Goal: Information Seeking & Learning: Learn about a topic

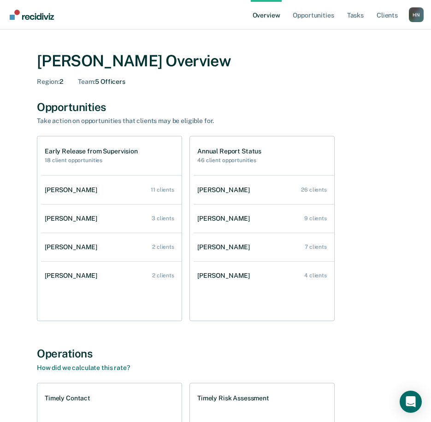
click at [11, 287] on main "[PERSON_NAME] Overview Region : 2 Team : 5 Officers Opportunities Take action o…" at bounding box center [215, 322] width 431 height 586
click at [396, 304] on div "[PERSON_NAME] Overview Region : 2 Team : 5 Officers Opportunities Take action o…" at bounding box center [215, 314] width 409 height 546
click at [68, 189] on div "[PERSON_NAME]" at bounding box center [73, 190] width 56 height 8
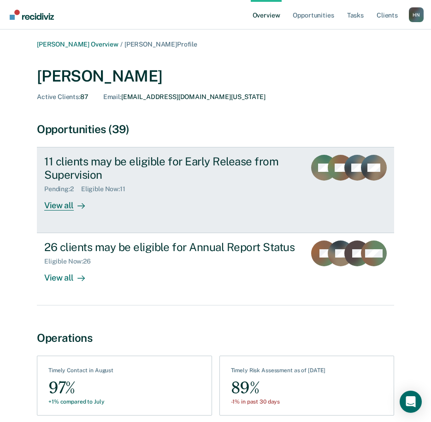
click at [63, 204] on div "View all" at bounding box center [70, 202] width 52 height 18
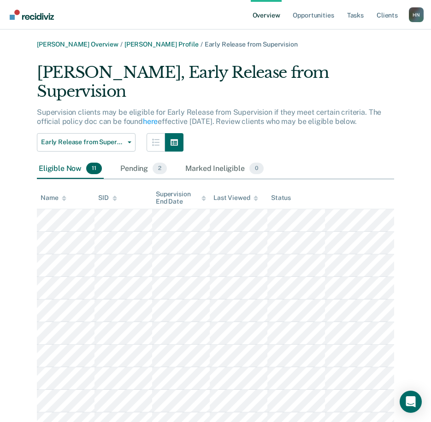
click at [268, 18] on link "Overview" at bounding box center [266, 14] width 31 height 29
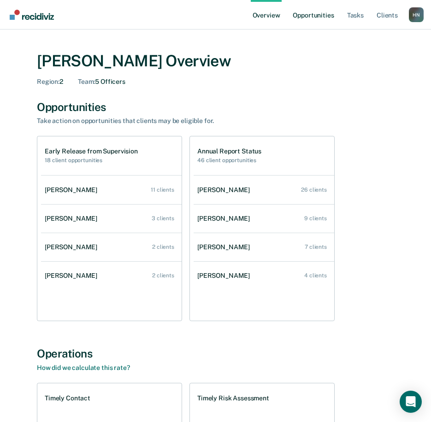
click at [321, 15] on link "Opportunities" at bounding box center [313, 14] width 45 height 29
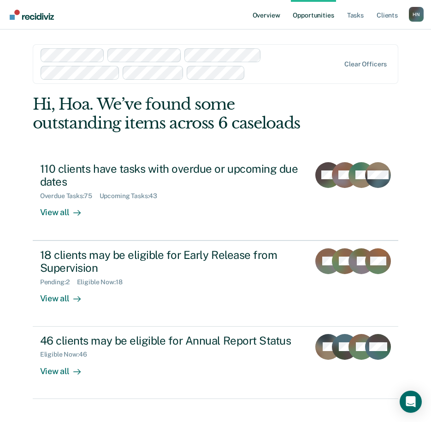
click at [259, 13] on link "Overview" at bounding box center [266, 14] width 31 height 29
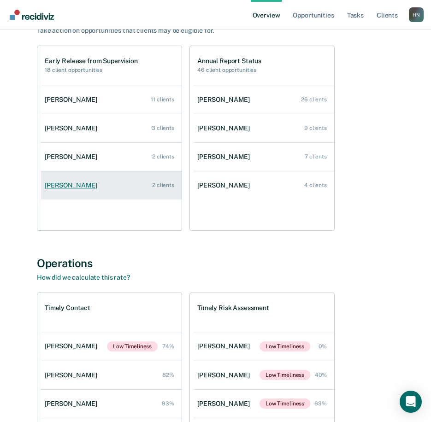
scroll to position [184, 0]
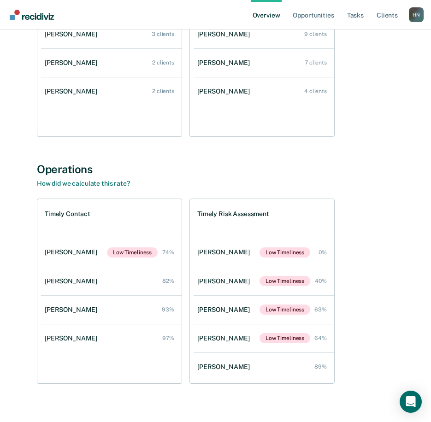
click at [95, 367] on ul "[PERSON_NAME] Low Timeliness 74% [PERSON_NAME] 82% [PERSON_NAME] 93% [PERSON_NA…" at bounding box center [111, 311] width 141 height 146
click at [366, 159] on div "[PERSON_NAME] Overview Region : 2 Team : 5 Officers Opportunities Take action o…" at bounding box center [215, 129] width 409 height 546
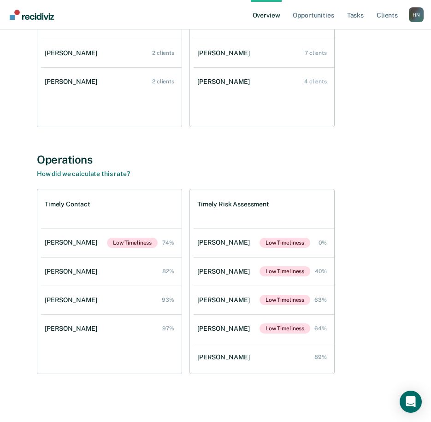
scroll to position [0, 0]
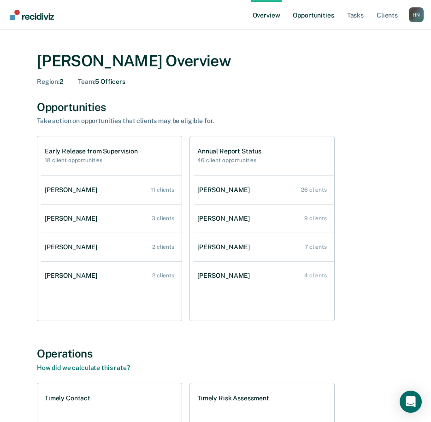
click at [323, 21] on link "Opportunities" at bounding box center [313, 14] width 45 height 29
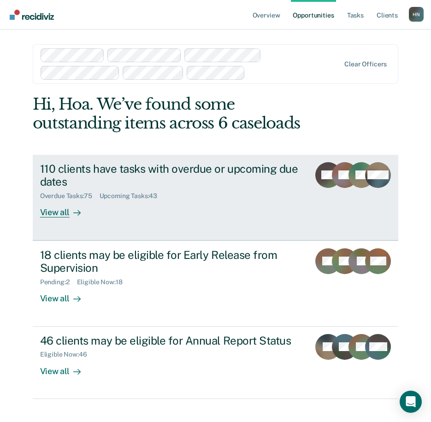
scroll to position [14, 0]
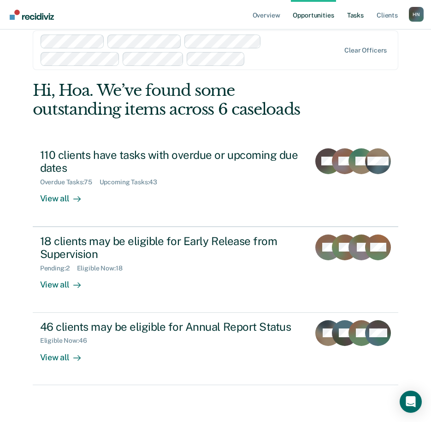
click at [354, 15] on link "Tasks" at bounding box center [355, 14] width 20 height 29
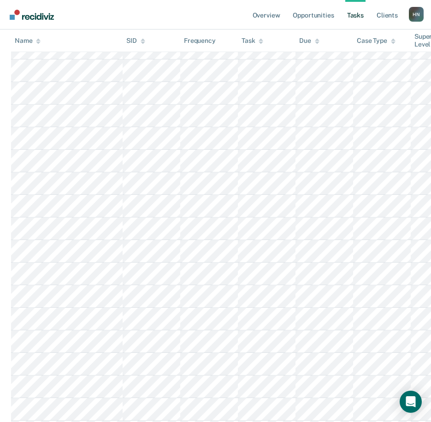
scroll to position [46, 0]
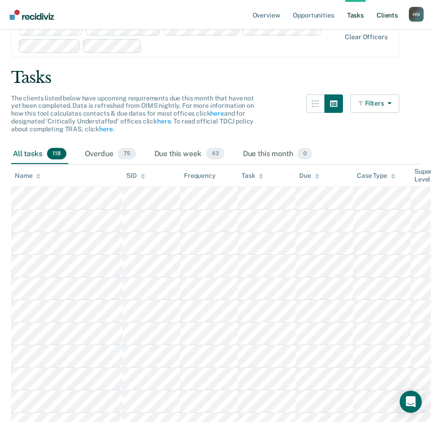
click at [386, 12] on link "Client s" at bounding box center [387, 14] width 25 height 29
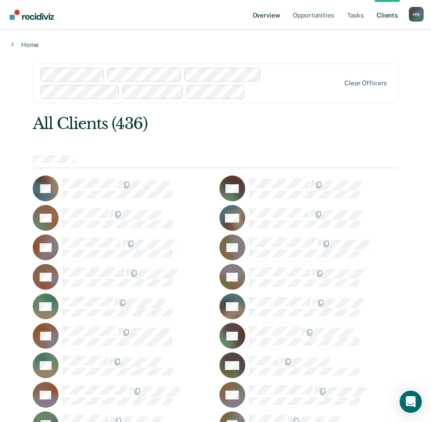
click at [266, 18] on link "Overview" at bounding box center [266, 14] width 31 height 29
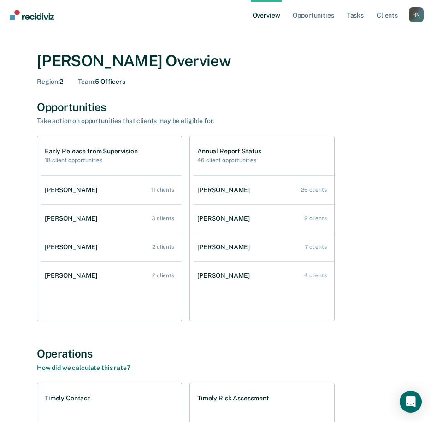
click at [235, 94] on div "[PERSON_NAME] Overview Region : 2 Team : 5 Officers Opportunities Take action o…" at bounding box center [215, 314] width 409 height 546
click at [265, 13] on link "Overview" at bounding box center [266, 14] width 31 height 29
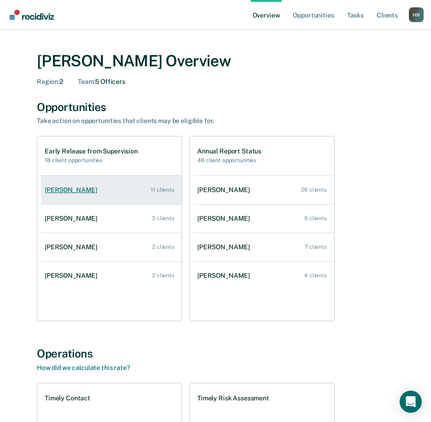
click at [87, 187] on div "[PERSON_NAME]" at bounding box center [73, 190] width 56 height 8
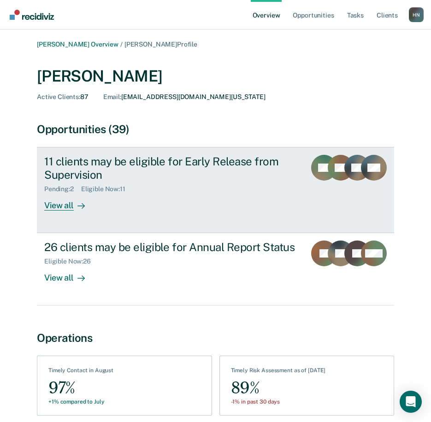
click at [284, 167] on div "11 clients may be eligible for Early Release from Supervision" at bounding box center [171, 168] width 254 height 27
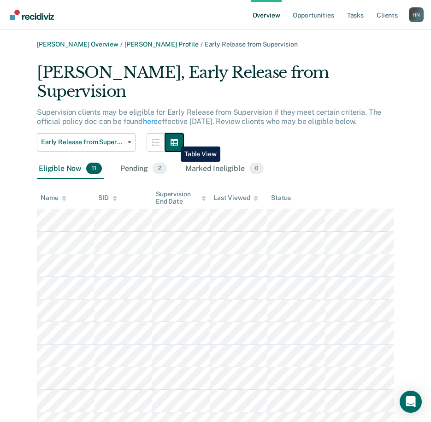
click at [174, 140] on icon "button" at bounding box center [173, 142] width 7 height 6
click at [148, 143] on button "button" at bounding box center [156, 142] width 18 height 18
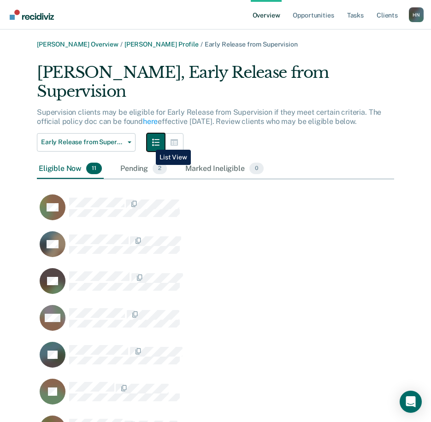
scroll to position [529, 350]
click at [166, 141] on button "button" at bounding box center [174, 142] width 18 height 18
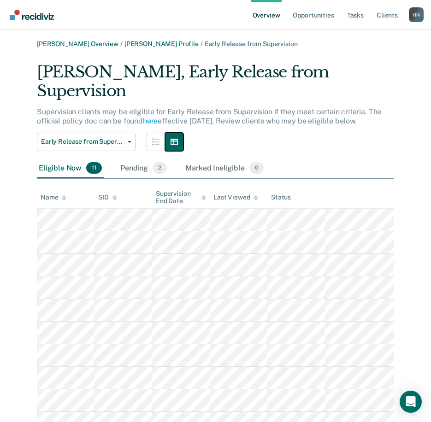
scroll to position [0, 0]
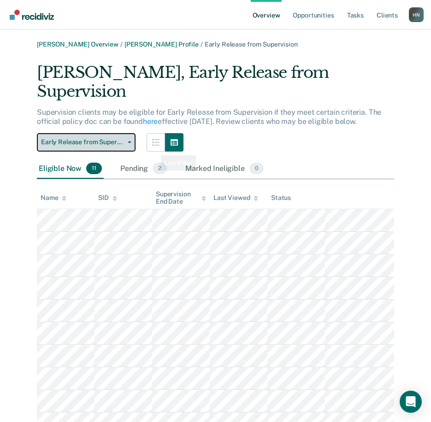
click at [84, 143] on span "Early Release from Supervision" at bounding box center [82, 142] width 83 height 8
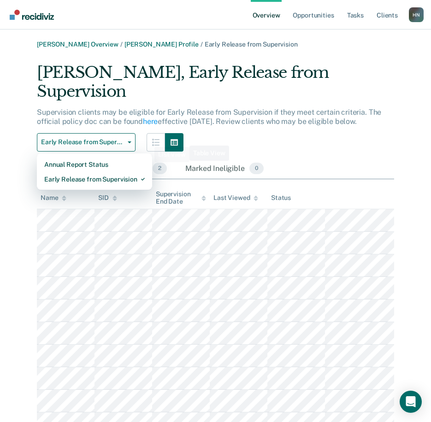
click at [429, 134] on main "[PERSON_NAME] Overview / [PERSON_NAME] Profile / Early Release from Supervision…" at bounding box center [215, 257] width 431 height 457
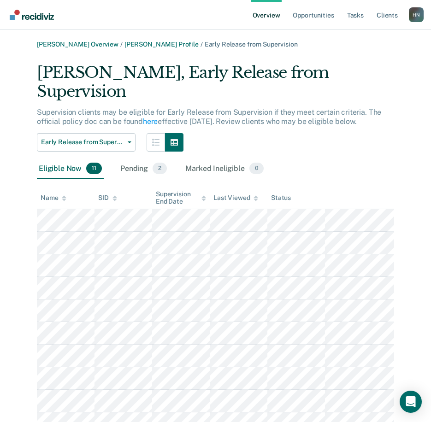
click at [158, 120] on p "Supervision clients may be eligible for Early Release from Supervision if they …" at bounding box center [209, 117] width 344 height 18
click at [153, 120] on link "here" at bounding box center [150, 121] width 15 height 9
click at [346, 142] on div "Early Release from Supervision Annual Report Status Early Release from Supervis…" at bounding box center [215, 142] width 357 height 18
click at [265, 19] on link "Overview" at bounding box center [266, 14] width 31 height 29
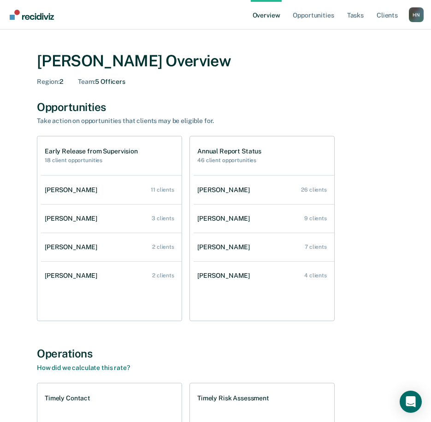
click at [151, 100] on div "[PERSON_NAME] Overview Region : 2 Team : 5 Officers Opportunities Take action o…" at bounding box center [215, 314] width 409 height 546
click at [323, 87] on div "[PERSON_NAME] Overview Region : 2 Team : 5 Officers" at bounding box center [215, 67] width 357 height 53
click at [342, 59] on div "[PERSON_NAME] Overview" at bounding box center [215, 61] width 357 height 19
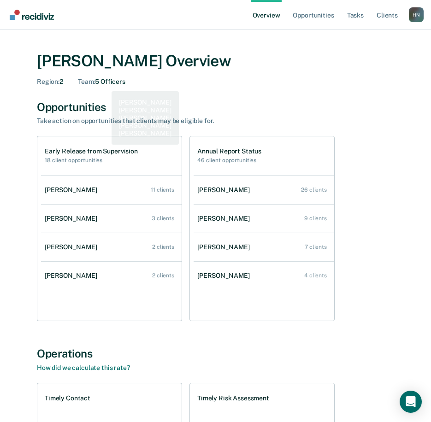
click at [100, 100] on div "Opportunities" at bounding box center [215, 106] width 357 height 13
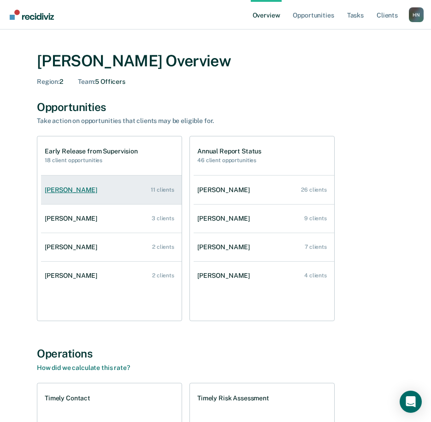
click at [81, 194] on link "[PERSON_NAME] 11 clients" at bounding box center [111, 190] width 141 height 26
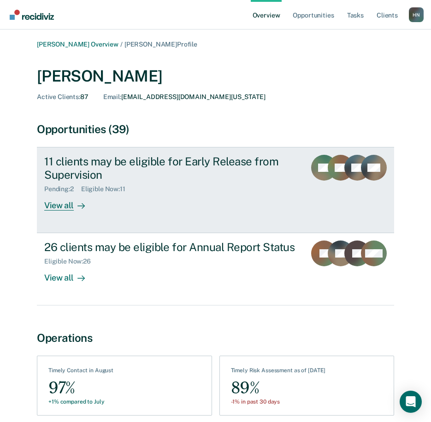
click at [156, 211] on div "11 clients may be eligible for Early Release from Supervision Pending : 2 Eligi…" at bounding box center [182, 183] width 276 height 56
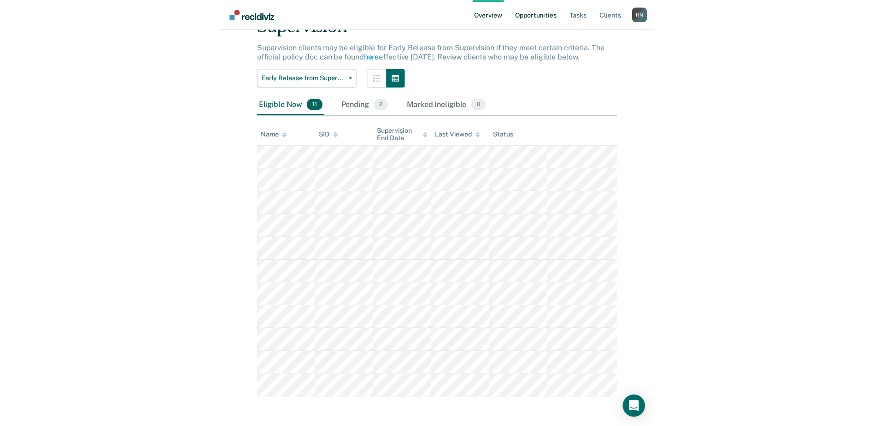
scroll to position [43, 0]
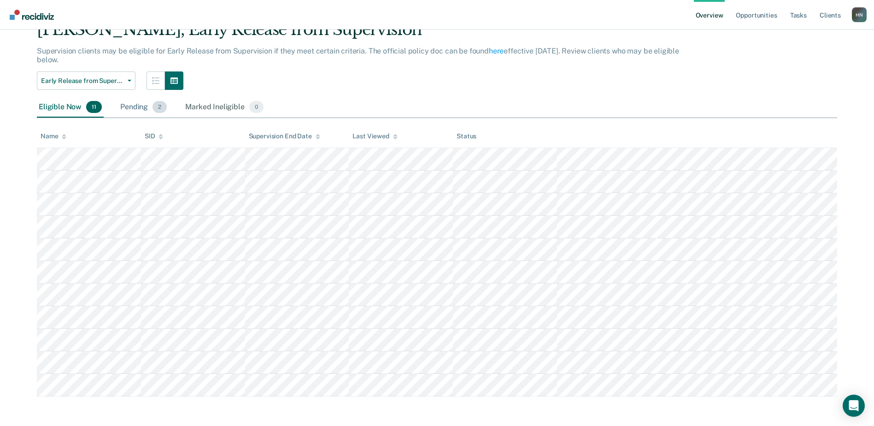
click at [142, 106] on div "Pending 2" at bounding box center [143, 107] width 50 height 20
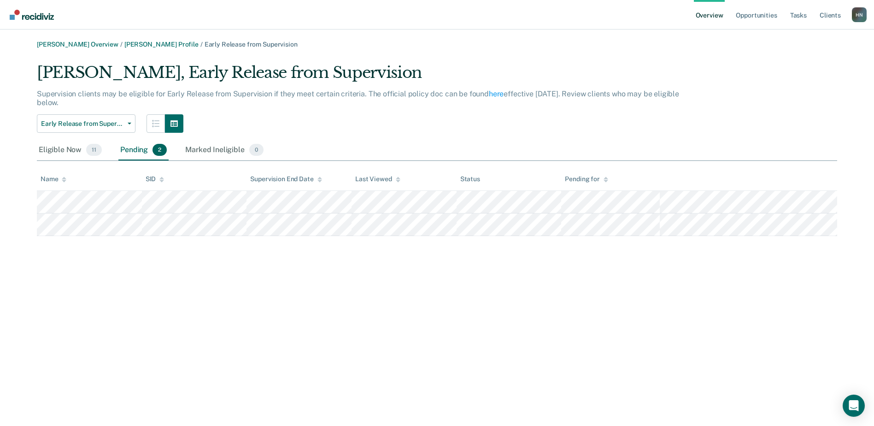
scroll to position [0, 0]
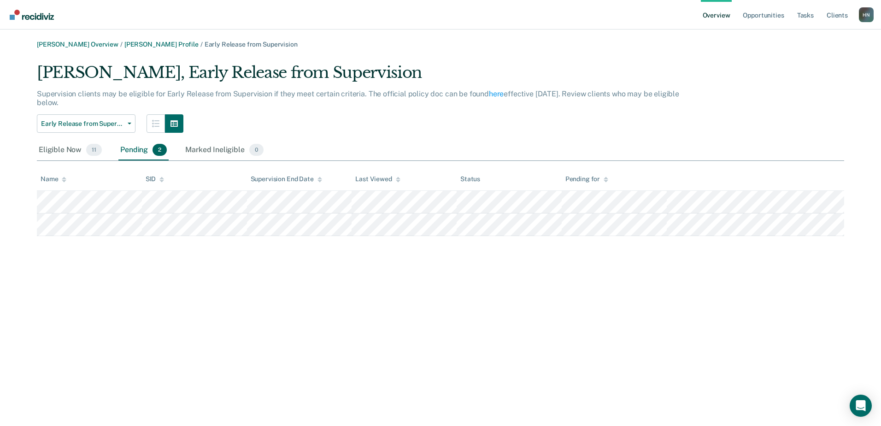
click at [437, 318] on div "[PERSON_NAME] Overview / [PERSON_NAME] Profile / Early Release from Supervision…" at bounding box center [440, 219] width 859 height 356
click at [73, 149] on div "Eligible Now 11" at bounding box center [70, 150] width 67 height 20
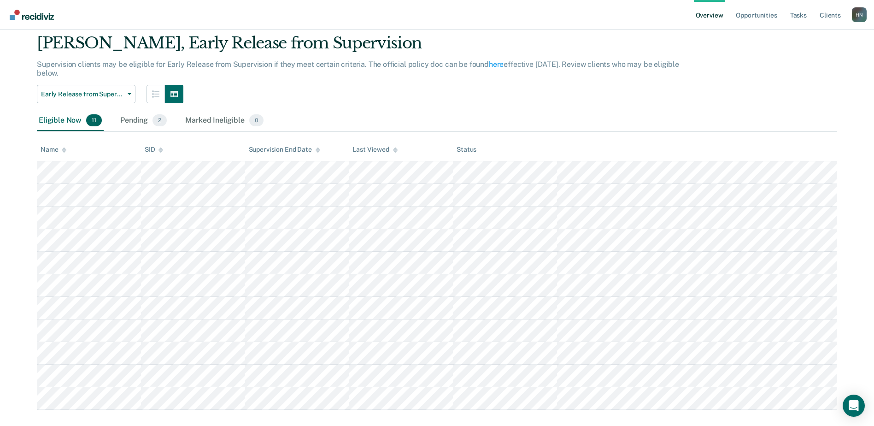
scroll to position [43, 0]
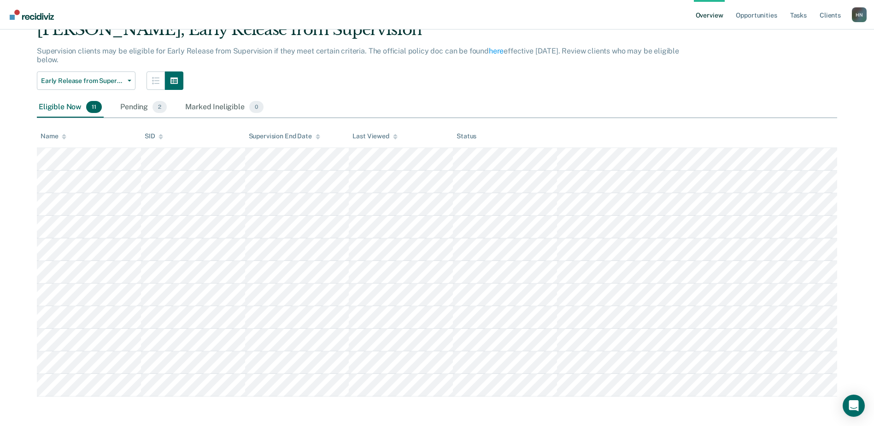
click at [437, 59] on div "Supervision clients may be eligible for Early Release from Supervision if they …" at bounding box center [365, 59] width 656 height 25
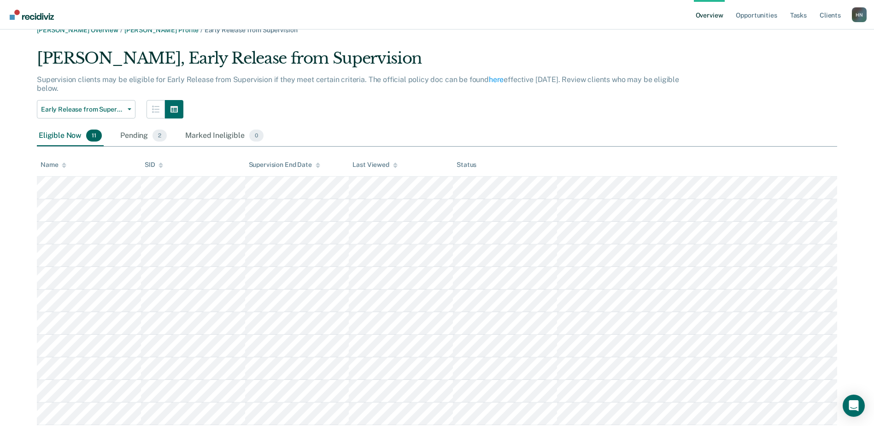
scroll to position [0, 0]
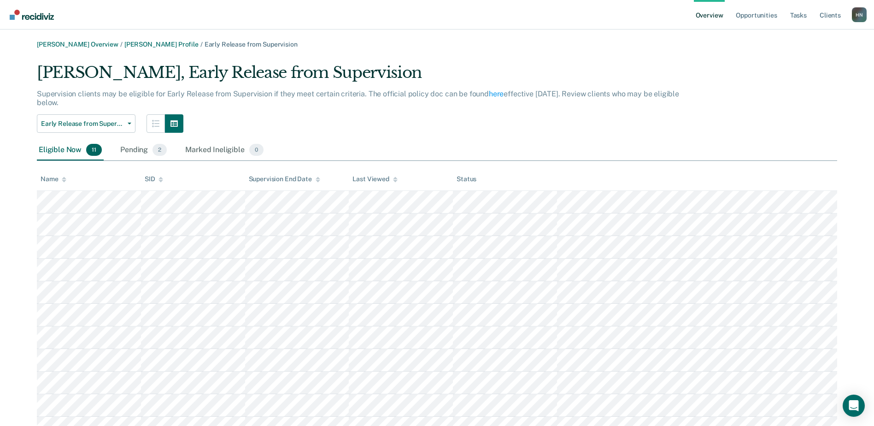
click at [156, 39] on main "[PERSON_NAME] Overview / [PERSON_NAME] Profile / Early Release from Supervision…" at bounding box center [437, 248] width 874 height 439
click at [153, 41] on link "[PERSON_NAME] Profile" at bounding box center [161, 45] width 74 height 8
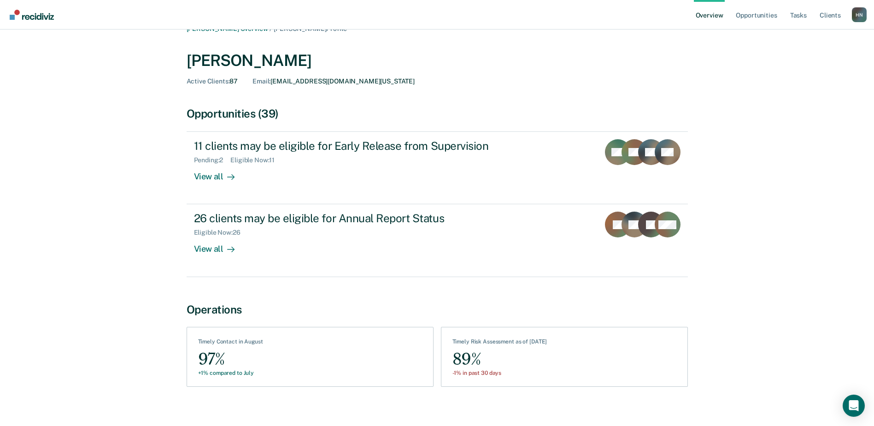
scroll to position [24, 0]
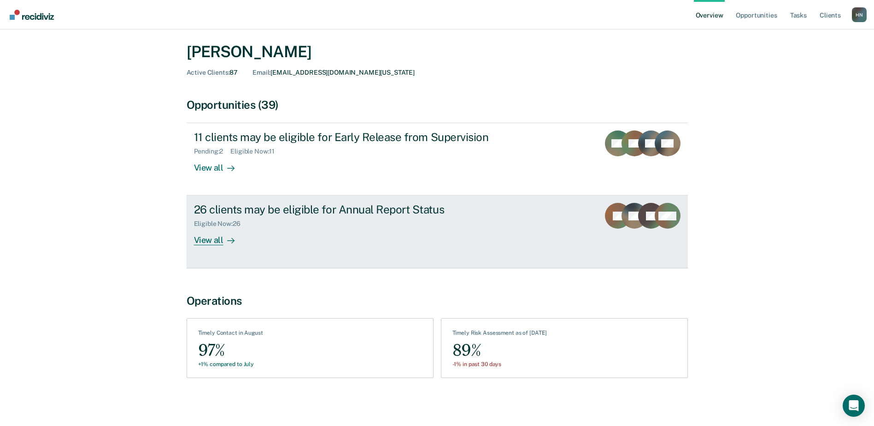
click at [359, 207] on div "26 clients may be eligible for Annual Report Status" at bounding box center [355, 209] width 323 height 13
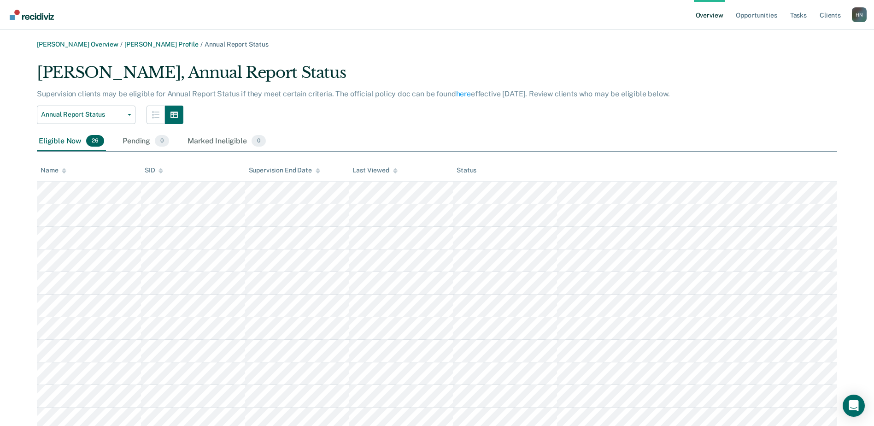
click at [437, 16] on link "Overview" at bounding box center [709, 14] width 31 height 29
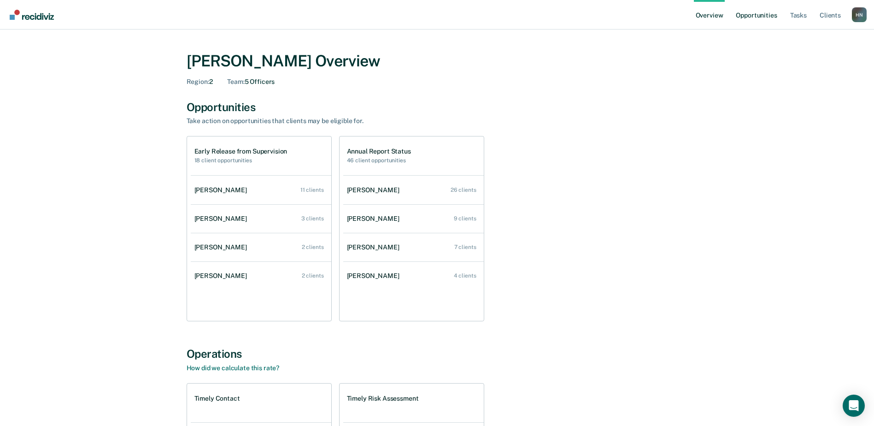
click at [437, 16] on link "Opportunities" at bounding box center [756, 14] width 45 height 29
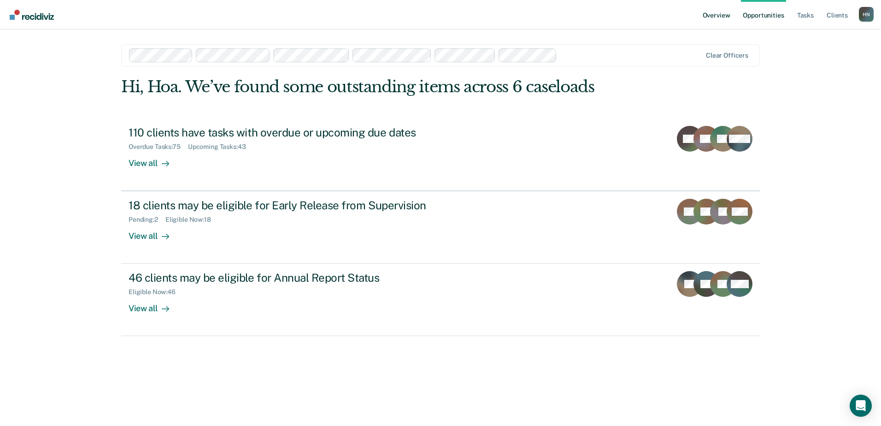
click at [437, 18] on link "Overview" at bounding box center [716, 14] width 31 height 29
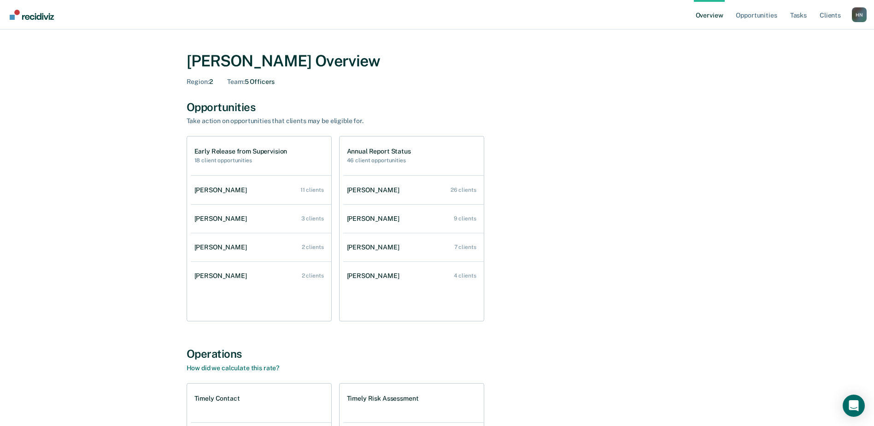
click at [437, 125] on div "Opportunities Take action on opportunities that clients may be eligible for." at bounding box center [437, 112] width 501 height 25
click at [437, 14] on link "Opportunities" at bounding box center [756, 14] width 45 height 29
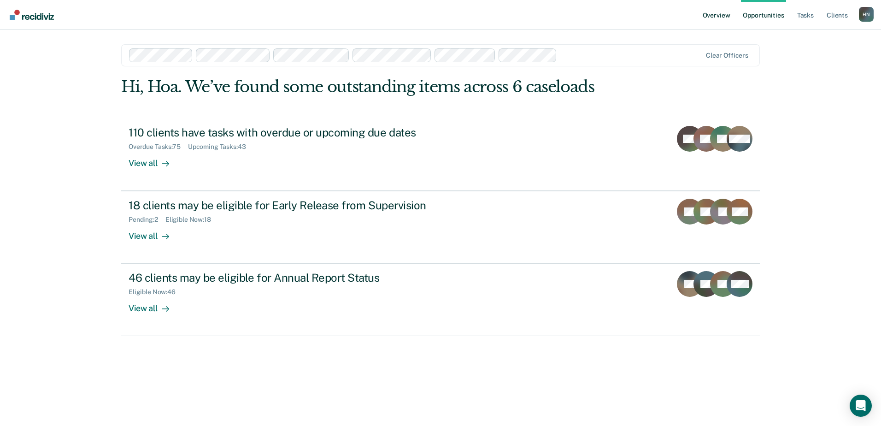
click at [437, 15] on link "Overview" at bounding box center [716, 14] width 31 height 29
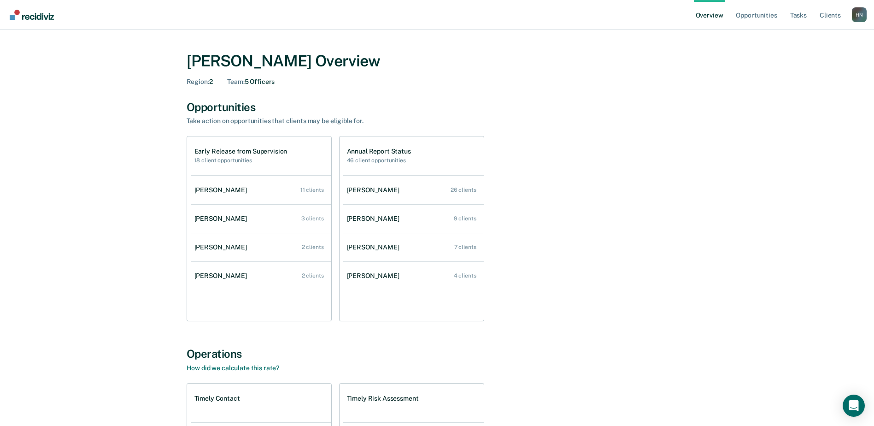
click at [437, 278] on div "Early Release from Supervision 18 client opportunities [PERSON_NAME] 11 clients…" at bounding box center [437, 228] width 501 height 185
click at [437, 240] on div "Early Release from Supervision 18 client opportunities [PERSON_NAME] 11 clients…" at bounding box center [437, 228] width 501 height 185
click at [437, 13] on div "H N" at bounding box center [859, 14] width 15 height 15
click at [437, 106] on div "Opportunities" at bounding box center [437, 106] width 501 height 13
click at [437, 20] on link "Opportunities" at bounding box center [756, 14] width 45 height 29
